Goal: Transaction & Acquisition: Purchase product/service

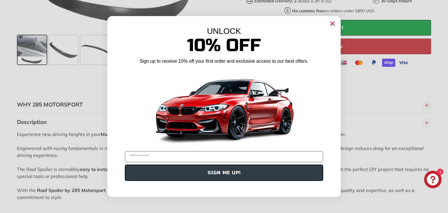
click at [334, 26] on circle "Close dialog" at bounding box center [332, 23] width 9 height 9
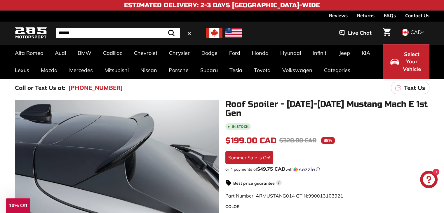
click at [128, 31] on input "Search" at bounding box center [118, 33] width 124 height 10
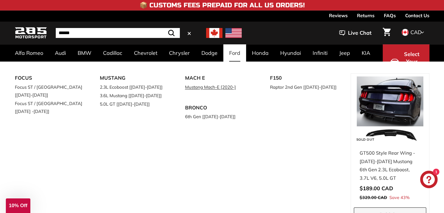
click at [211, 88] on link "Mustang Mach-E [2020-]" at bounding box center [219, 87] width 69 height 8
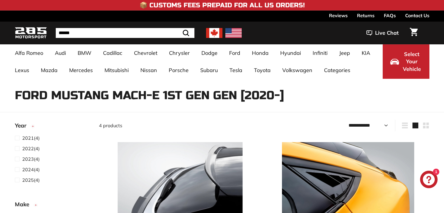
select select "**********"
